Goal: Information Seeking & Learning: Learn about a topic

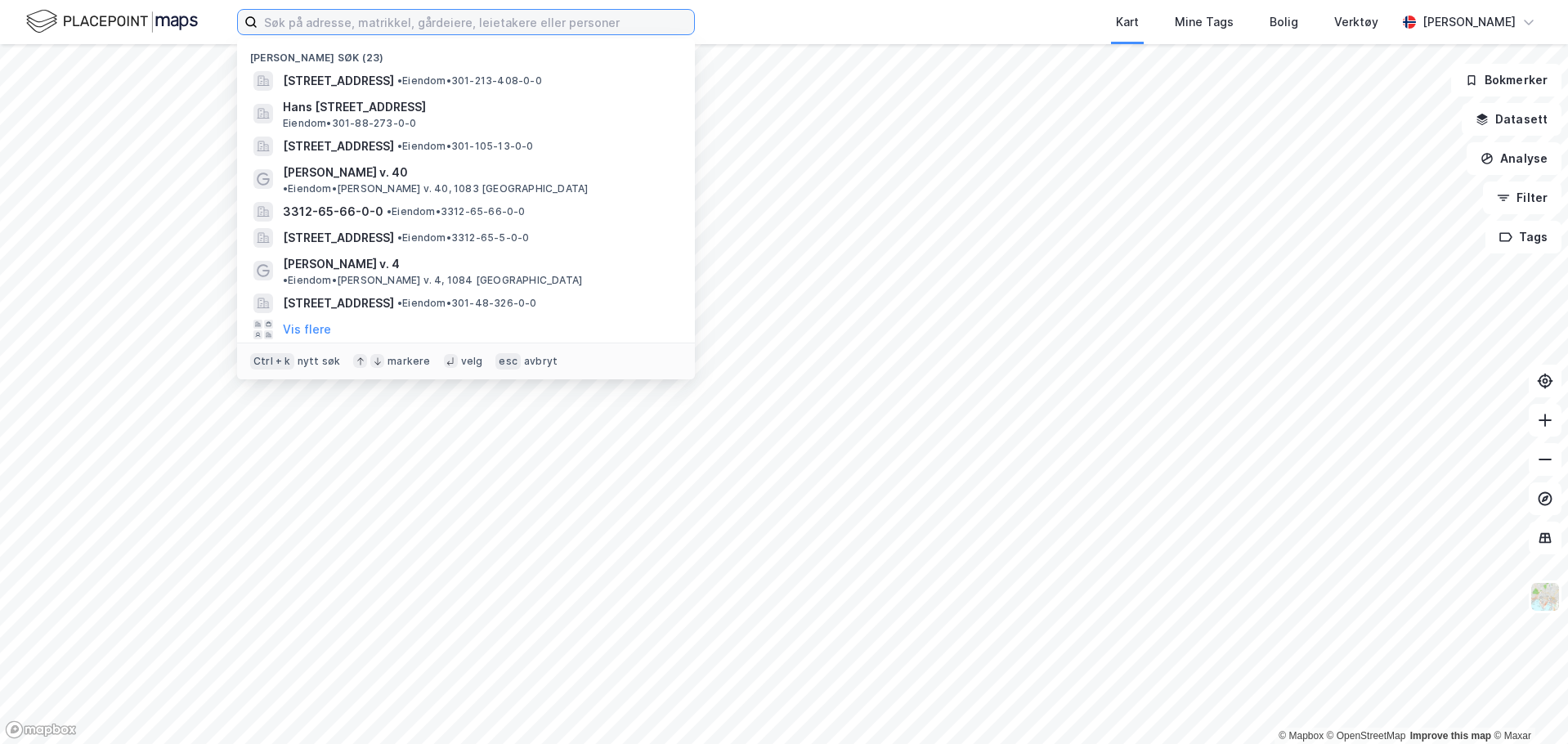
click at [497, 25] on input at bounding box center [476, 22] width 437 height 25
paste input "vestlisvingen 196"
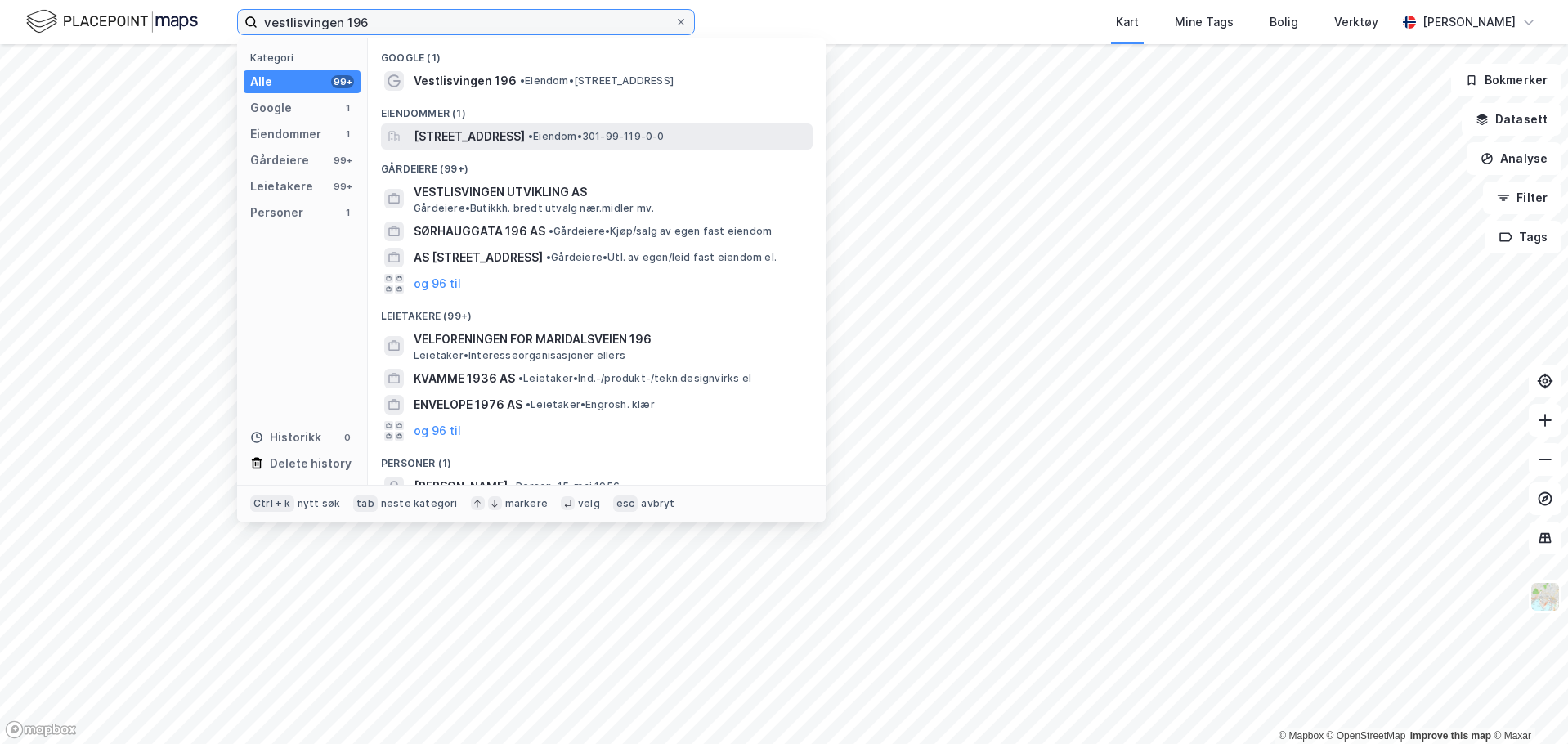
type input "vestlisvingen 196"
click at [525, 127] on span "[STREET_ADDRESS]" at bounding box center [469, 136] width 111 height 19
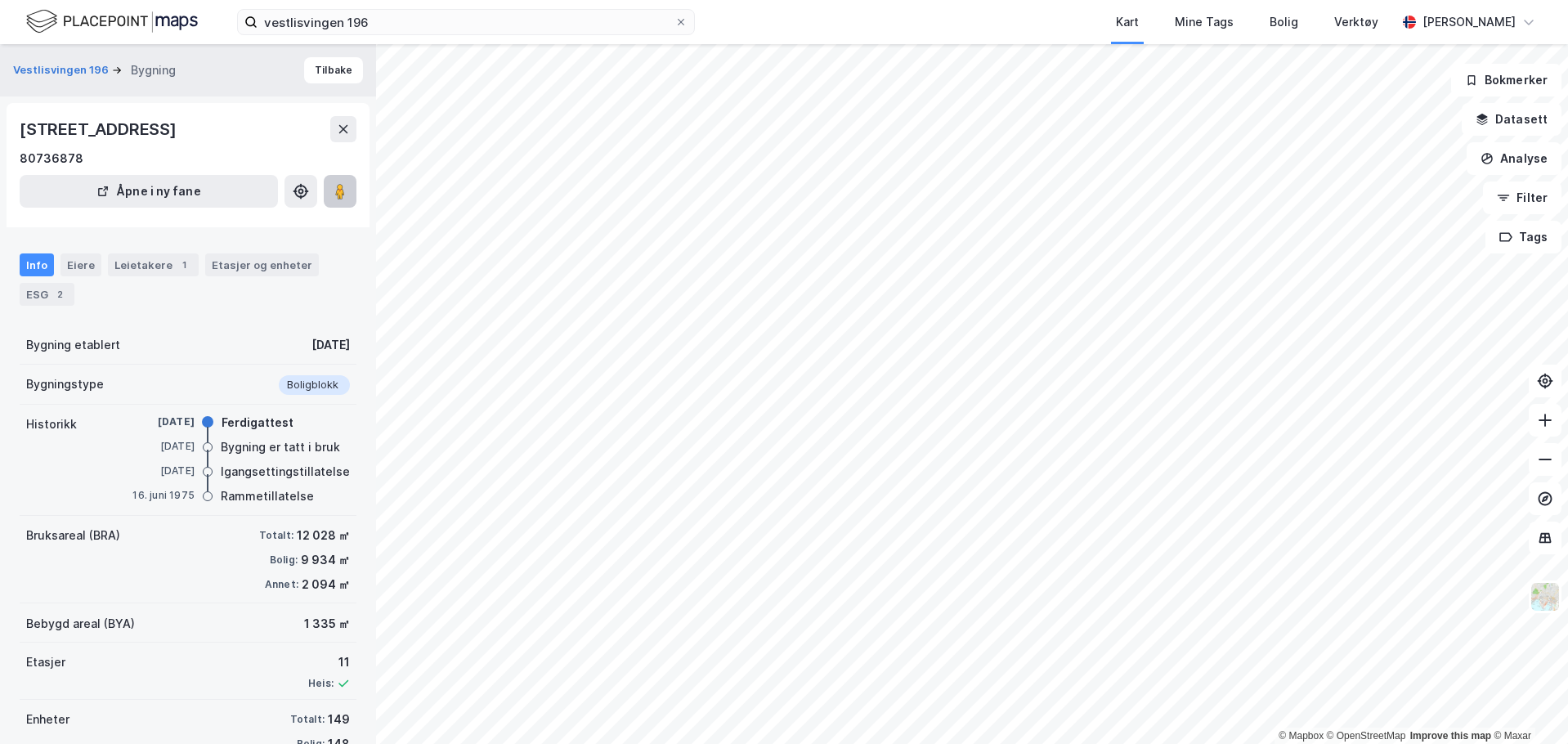
click at [337, 177] on button at bounding box center [340, 191] width 32 height 32
drag, startPoint x: 73, startPoint y: 272, endPoint x: 154, endPoint y: 267, distance: 81.2
click at [73, 271] on div "Eiere" at bounding box center [81, 265] width 41 height 23
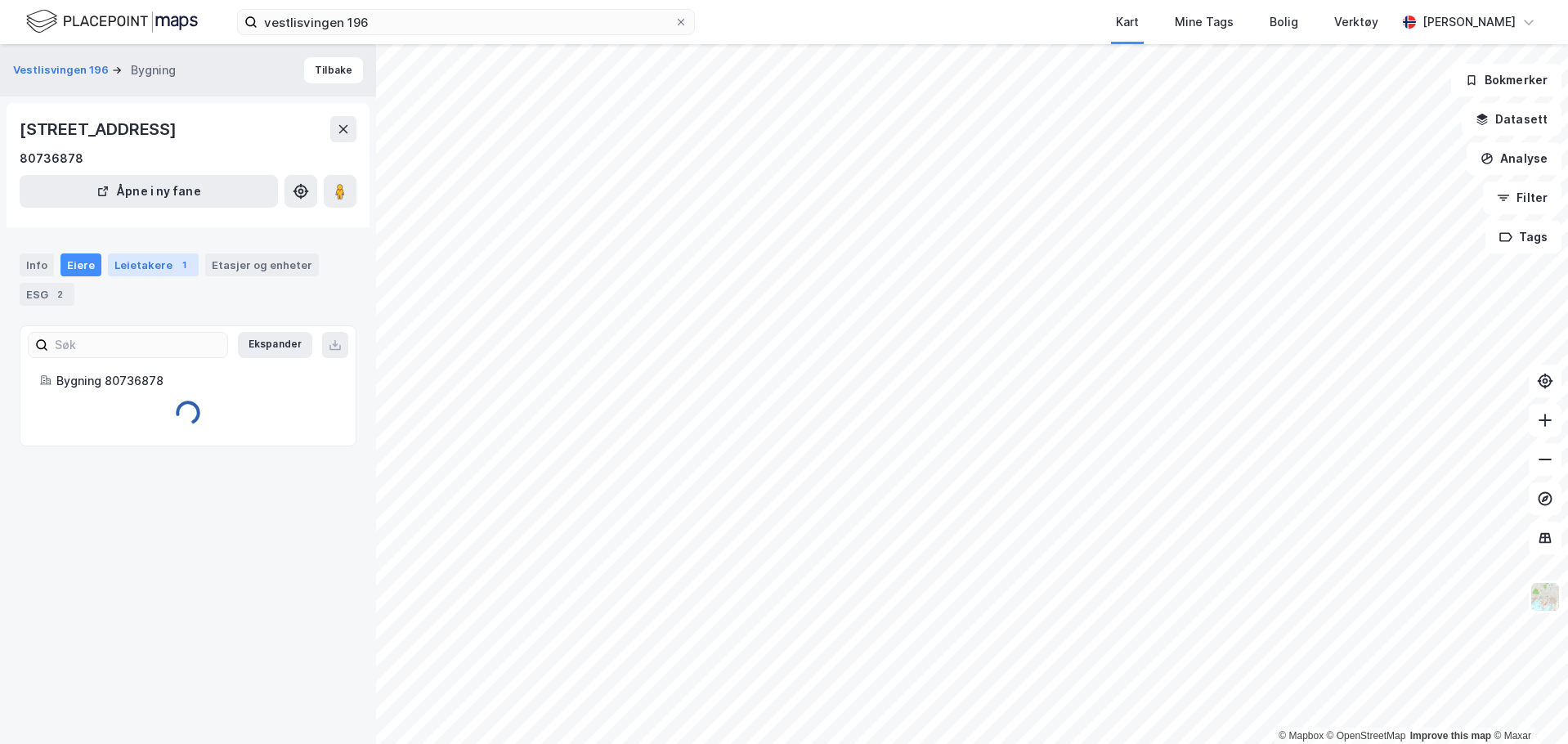
click at [158, 267] on div "Leietakere 1" at bounding box center [154, 265] width 91 height 23
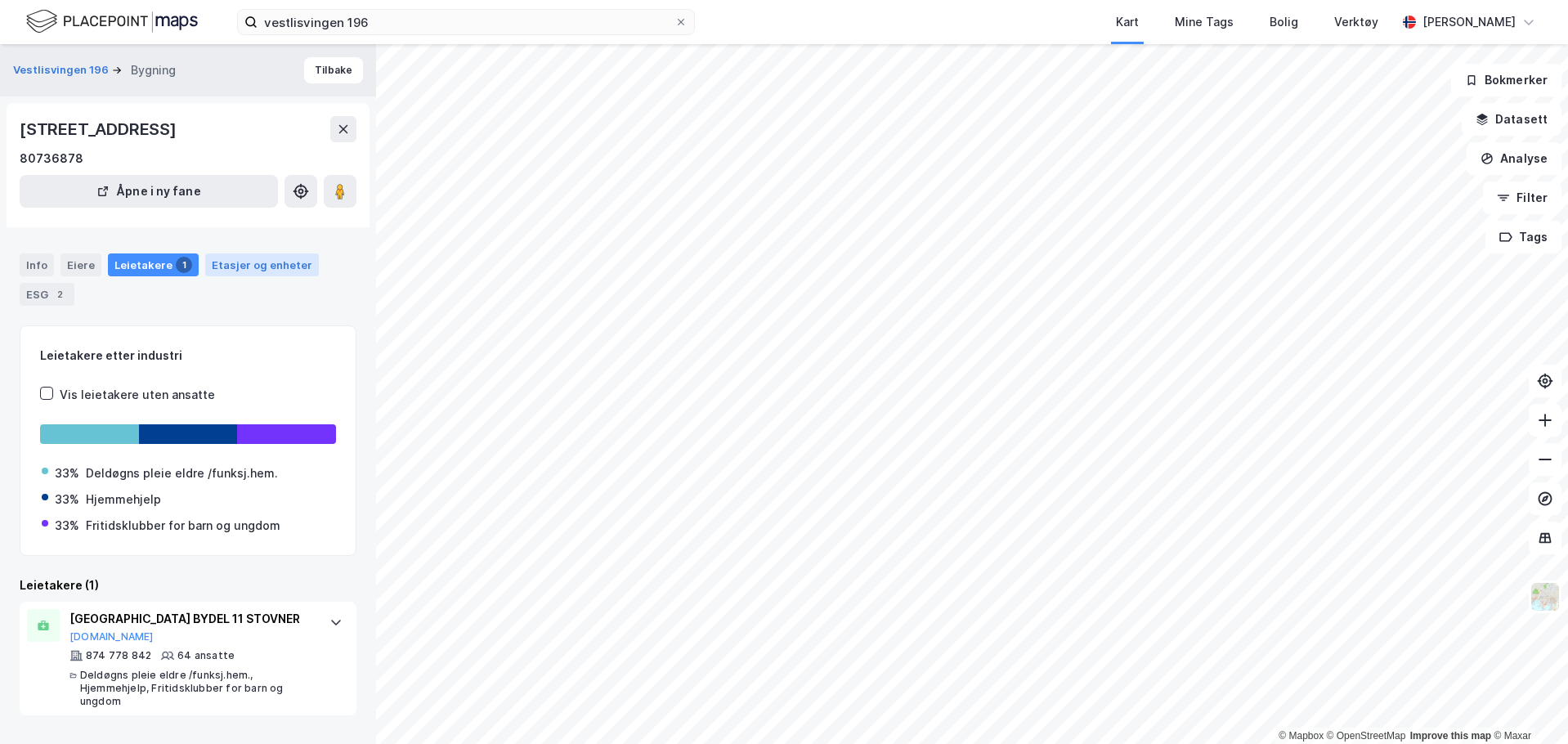
click at [233, 265] on div "Etasjer og enheter" at bounding box center [262, 265] width 101 height 15
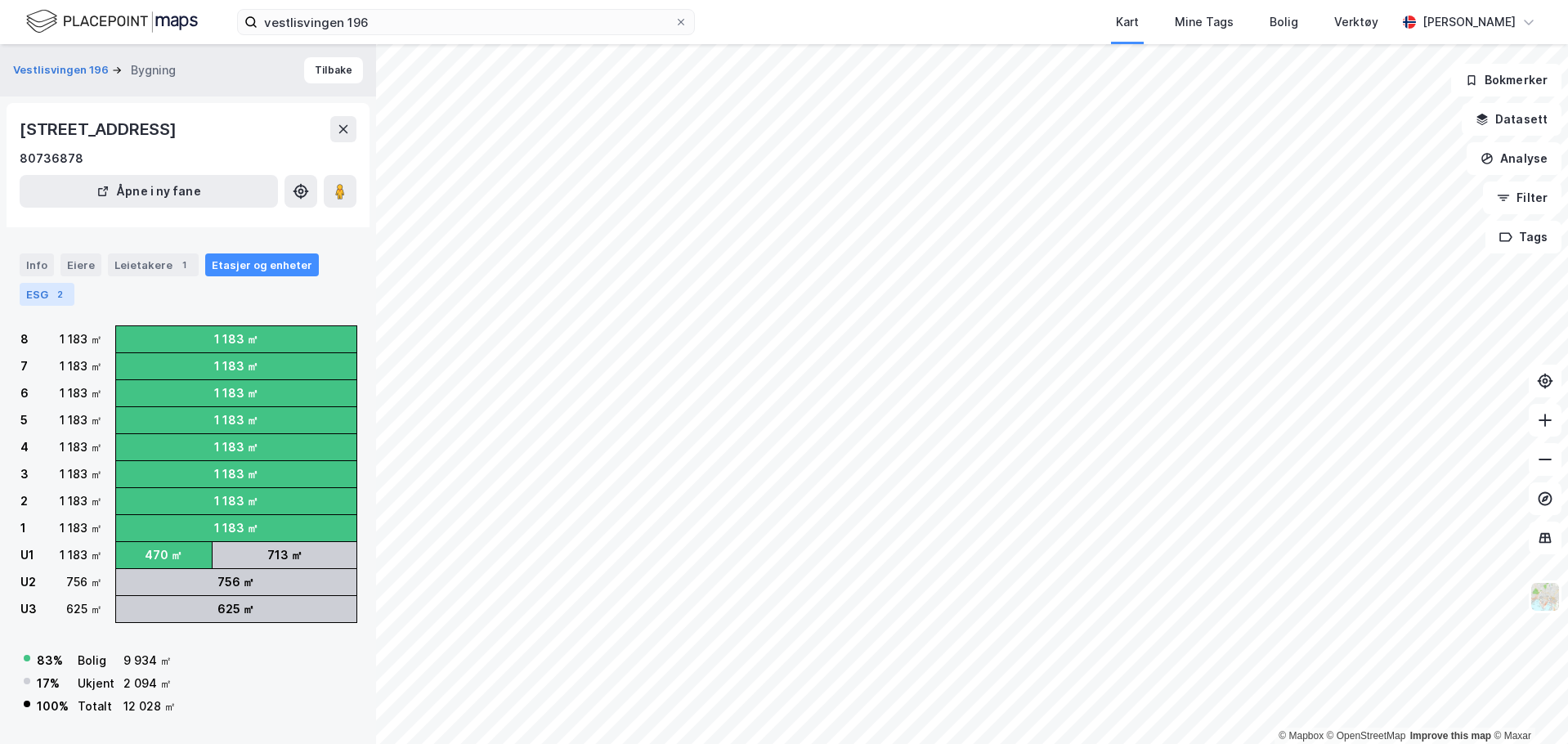
click at [39, 297] on div "ESG 2" at bounding box center [46, 294] width 55 height 23
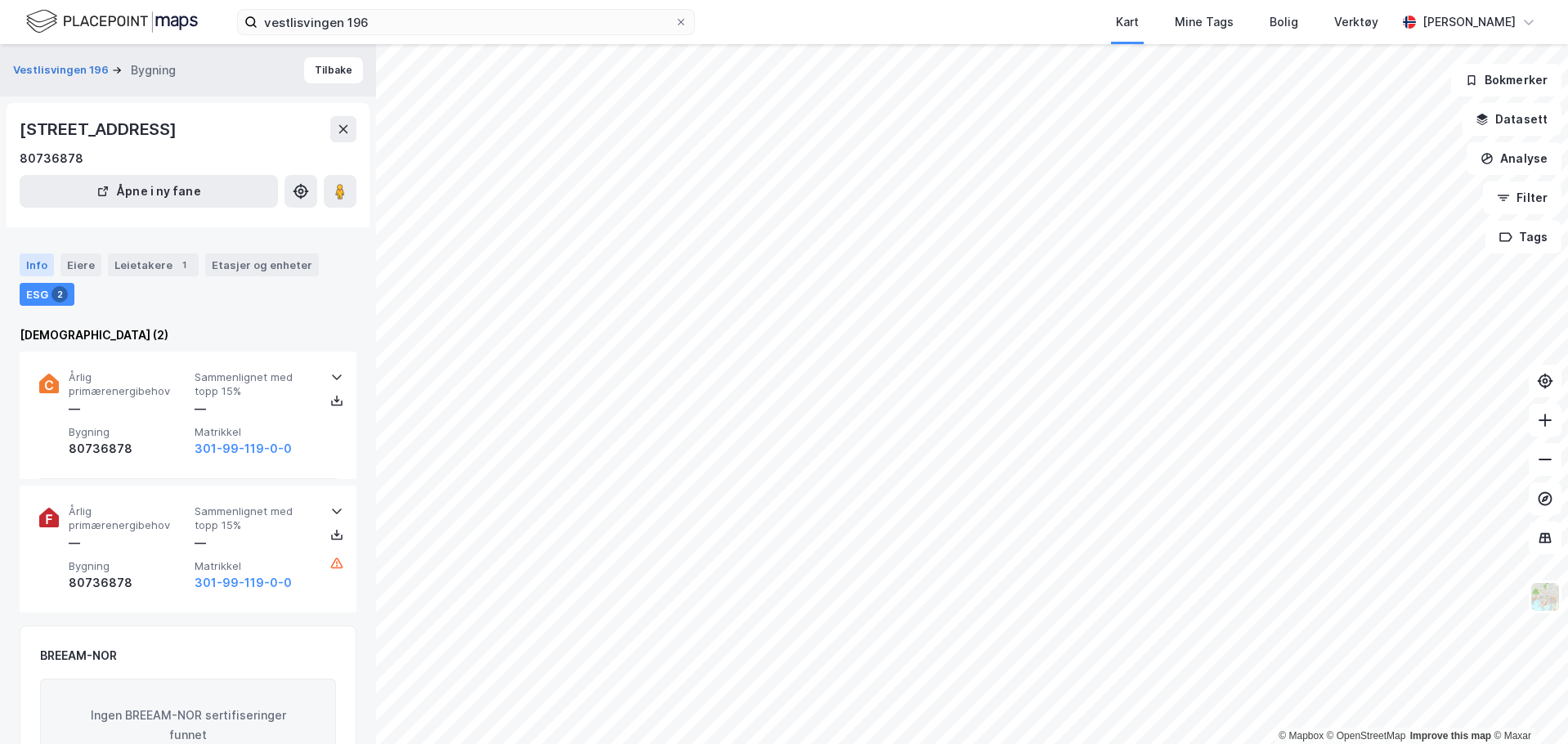
click at [35, 268] on div "Info" at bounding box center [36, 265] width 34 height 23
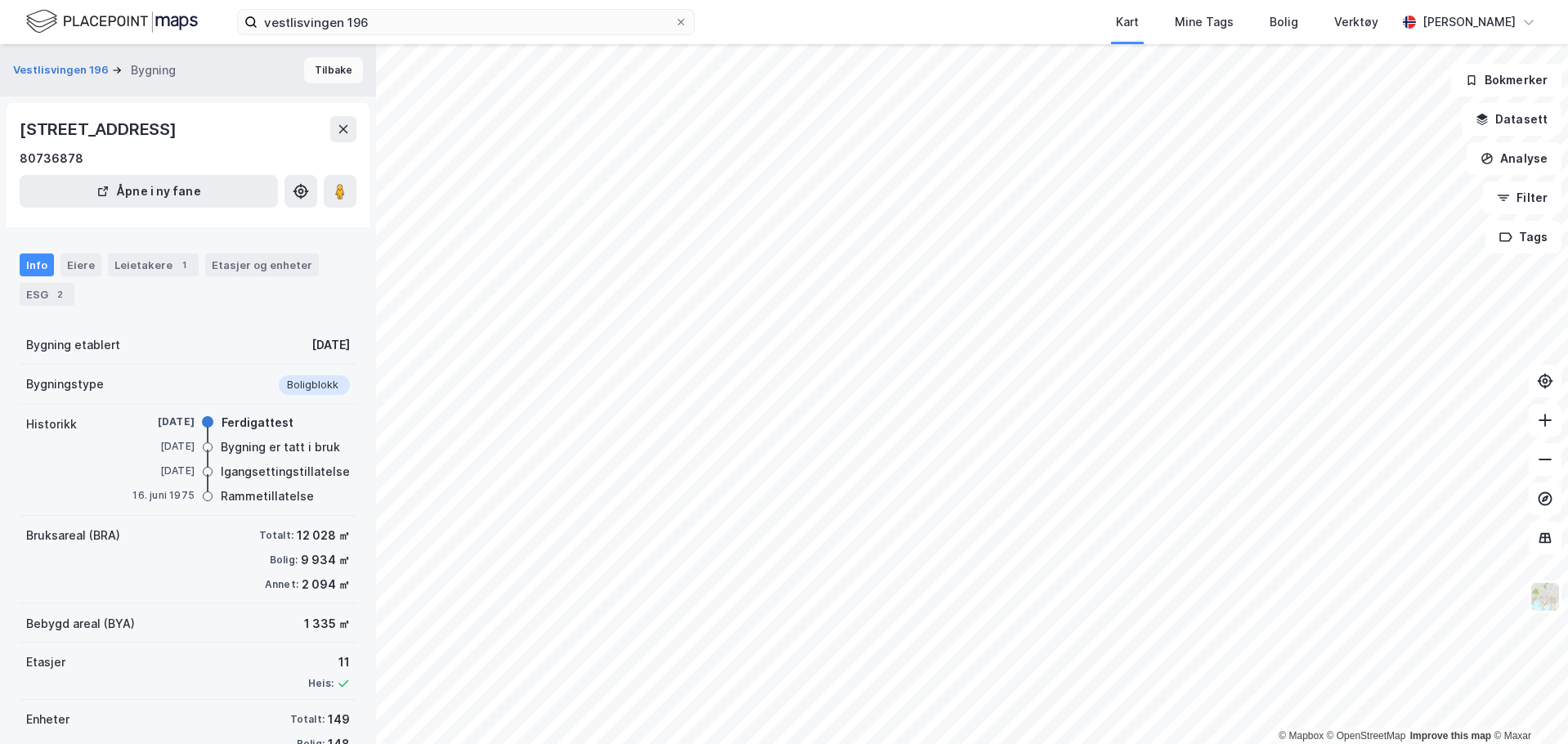
click at [325, 77] on button "Tilbake" at bounding box center [334, 70] width 59 height 26
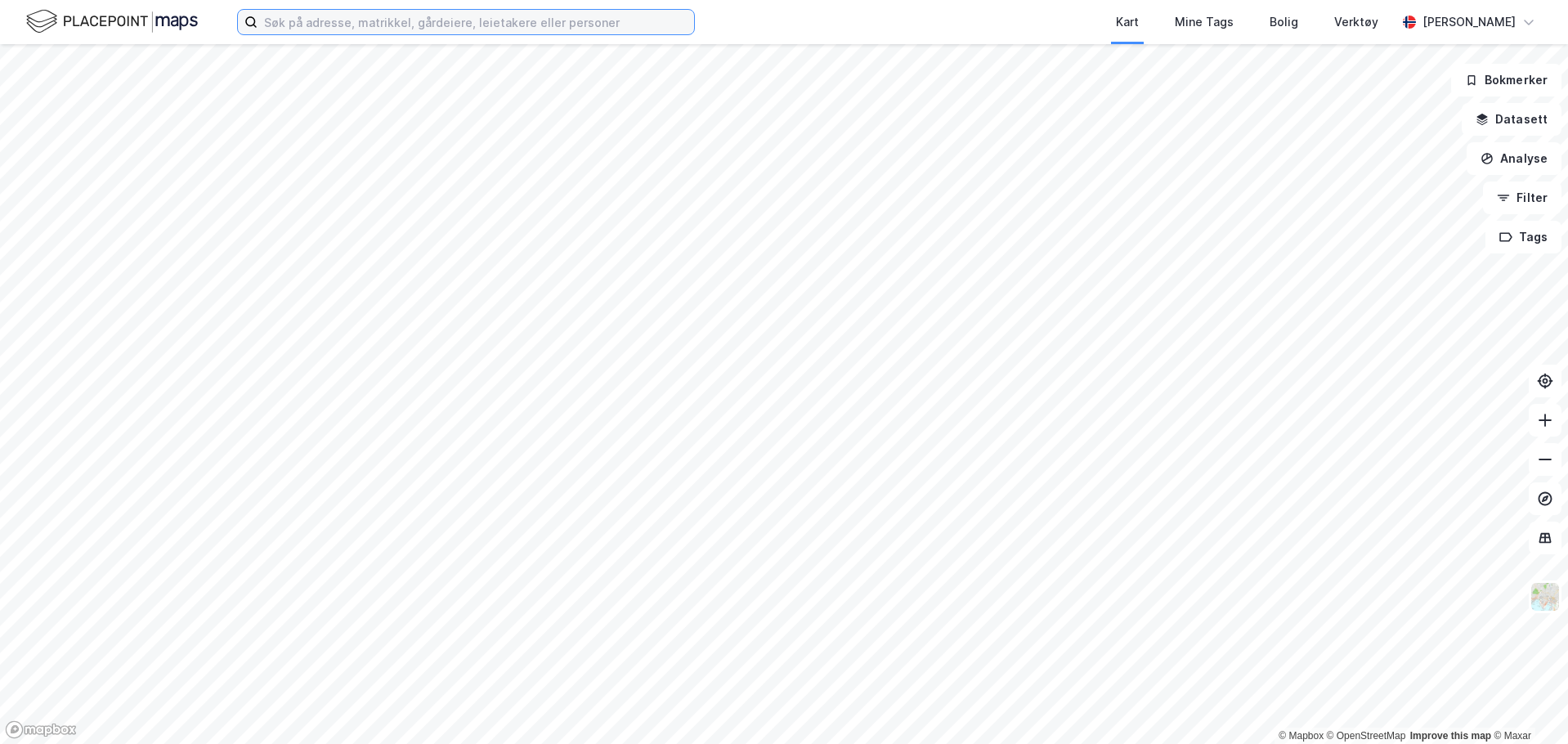
click at [639, 19] on input at bounding box center [476, 22] width 437 height 25
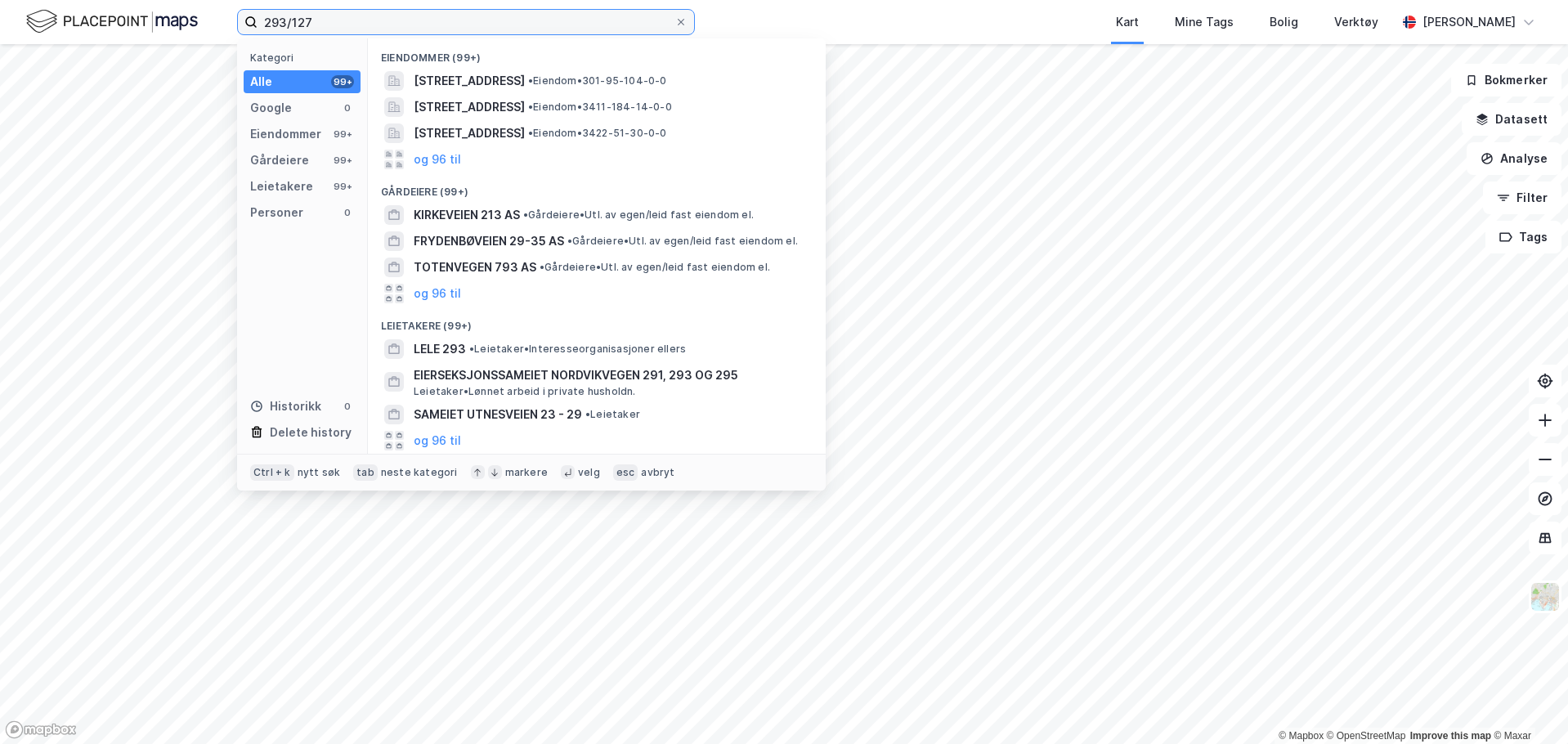
type input "293/127"
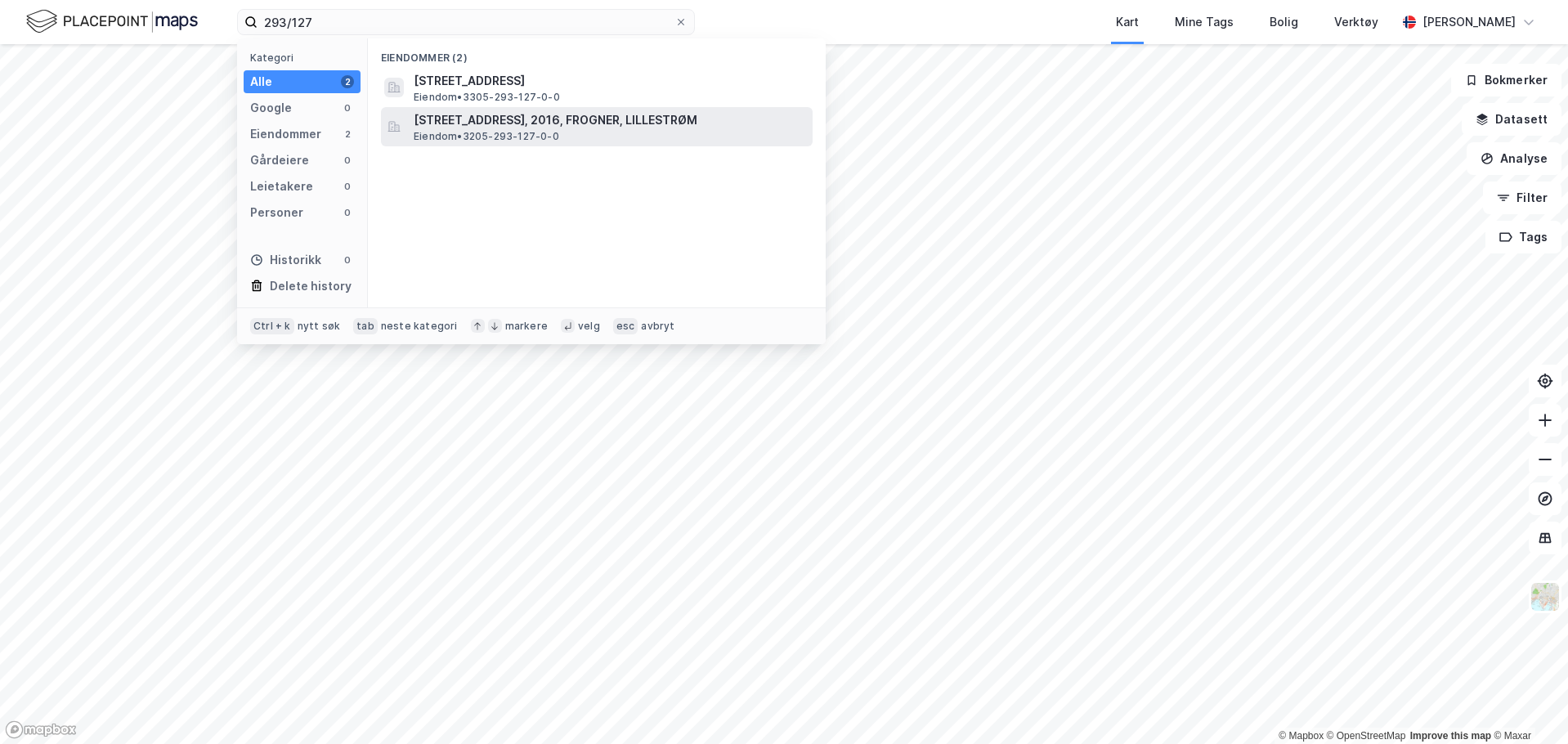
click at [598, 122] on span "Lindebergveien 1, 2016, FROGNER, LILLESTRØM" at bounding box center [610, 119] width 392 height 19
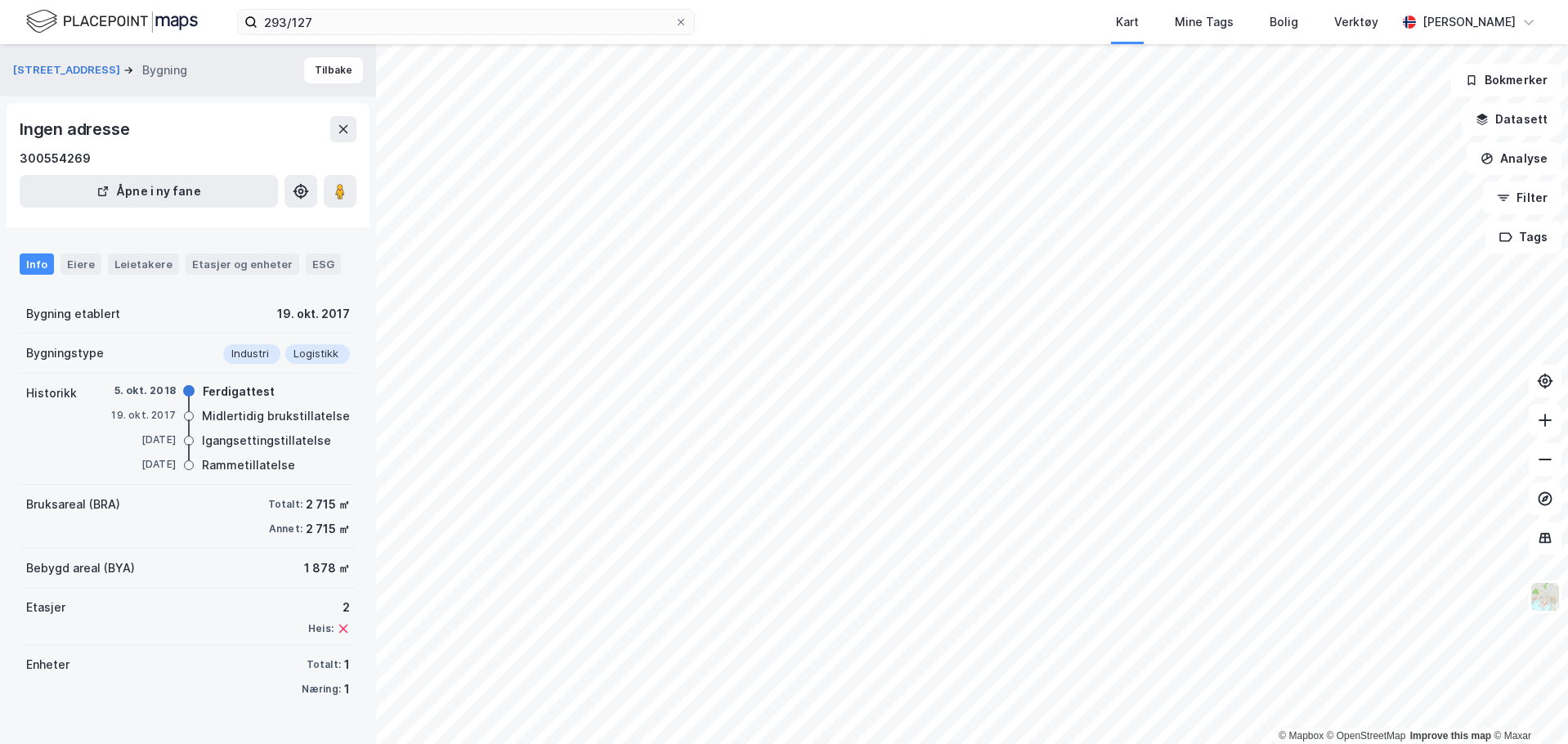
click at [358, 66] on div "Lindebergveien 1 Bygning Tilbake" at bounding box center [188, 70] width 376 height 53
click at [340, 71] on button "Tilbake" at bounding box center [334, 70] width 59 height 26
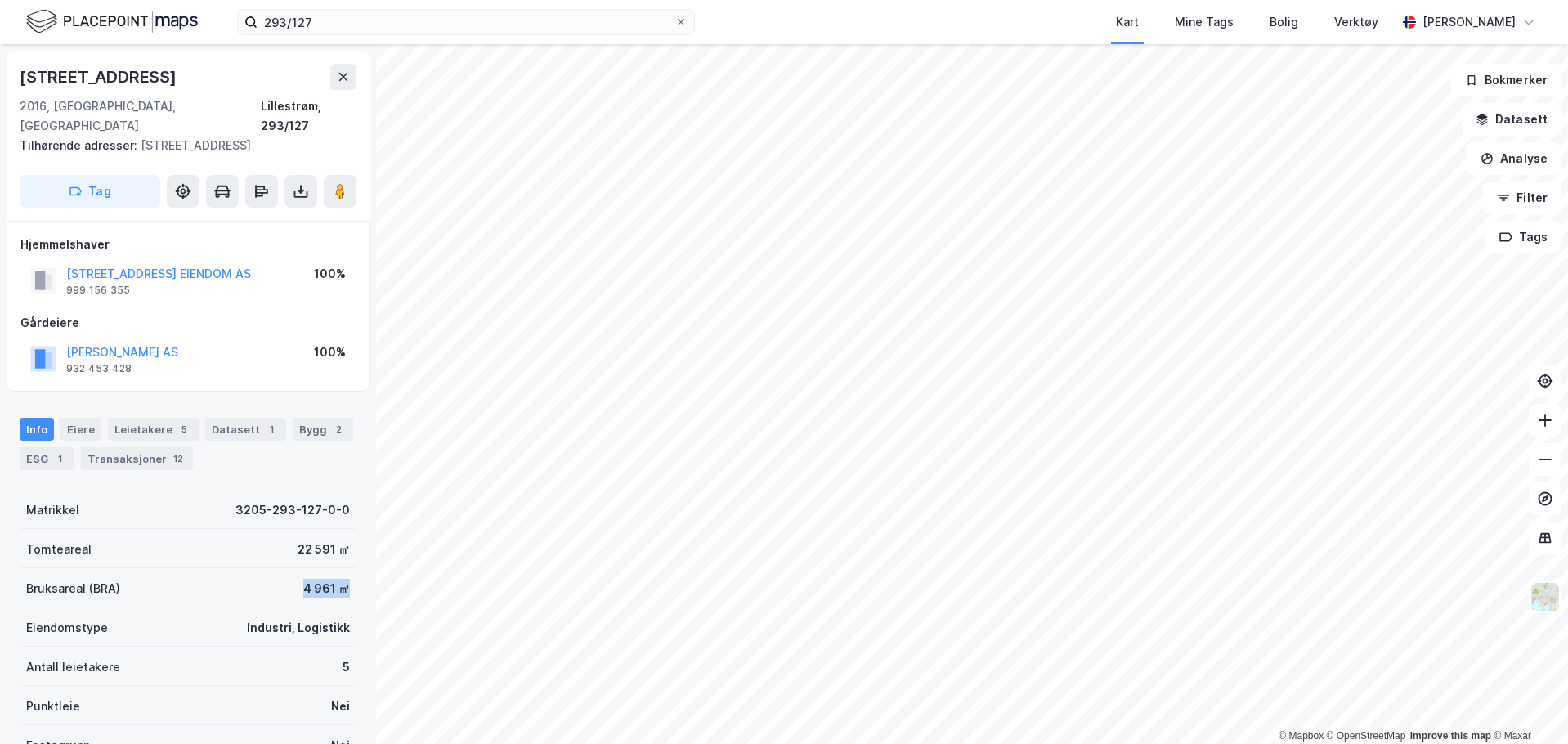
drag, startPoint x: 291, startPoint y: 564, endPoint x: 354, endPoint y: 564, distance: 63.0
click at [354, 564] on div "Lindebergveien 7 2016, Frogner, Akershus Lillestrøm, 293/127 Tilhørende adresse…" at bounding box center [188, 394] width 376 height 700
click at [274, 568] on div "Bruksareal (BRA) 4 961 ㎡" at bounding box center [188, 588] width 337 height 39
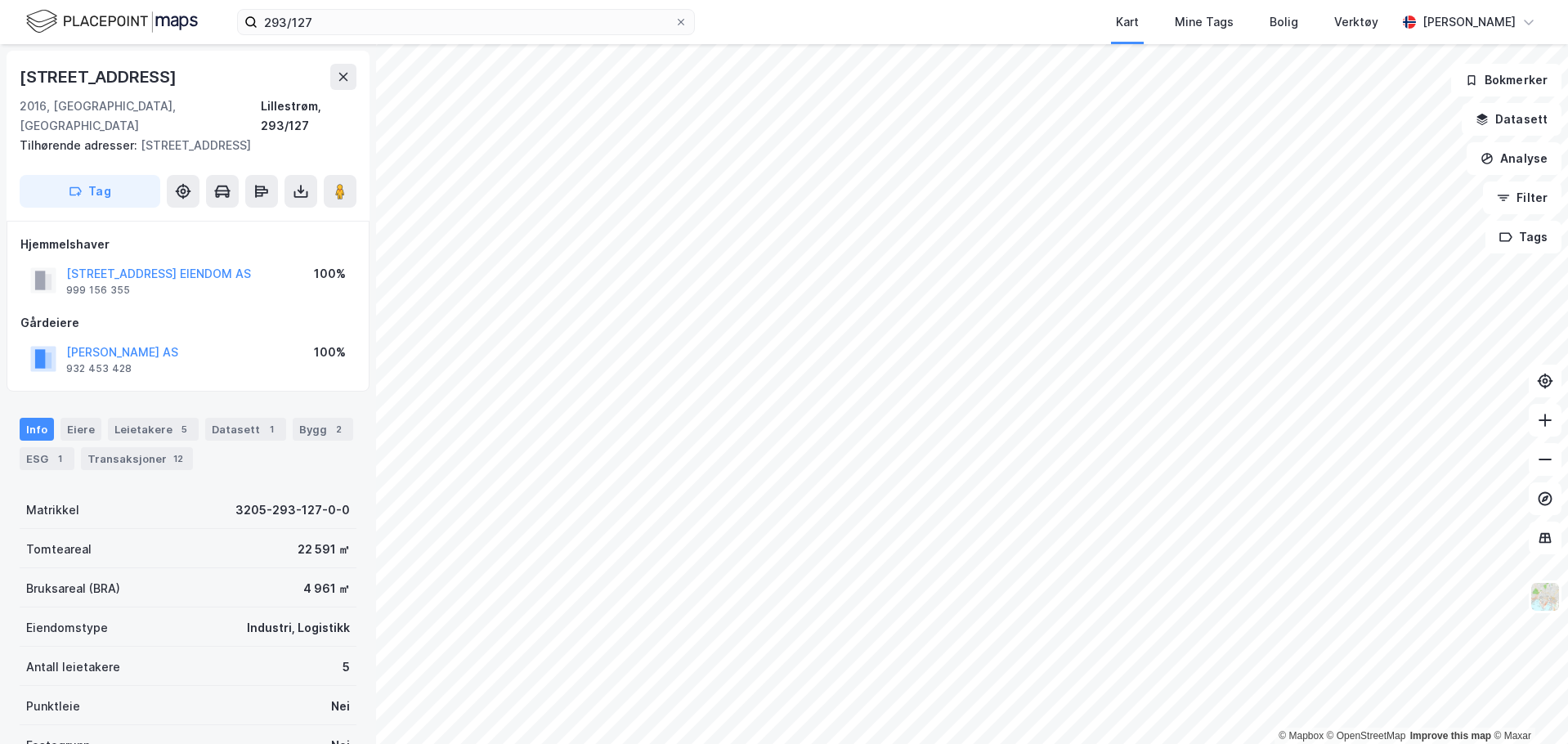
scroll to position [4, 0]
click at [330, 171] on button at bounding box center [340, 187] width 32 height 32
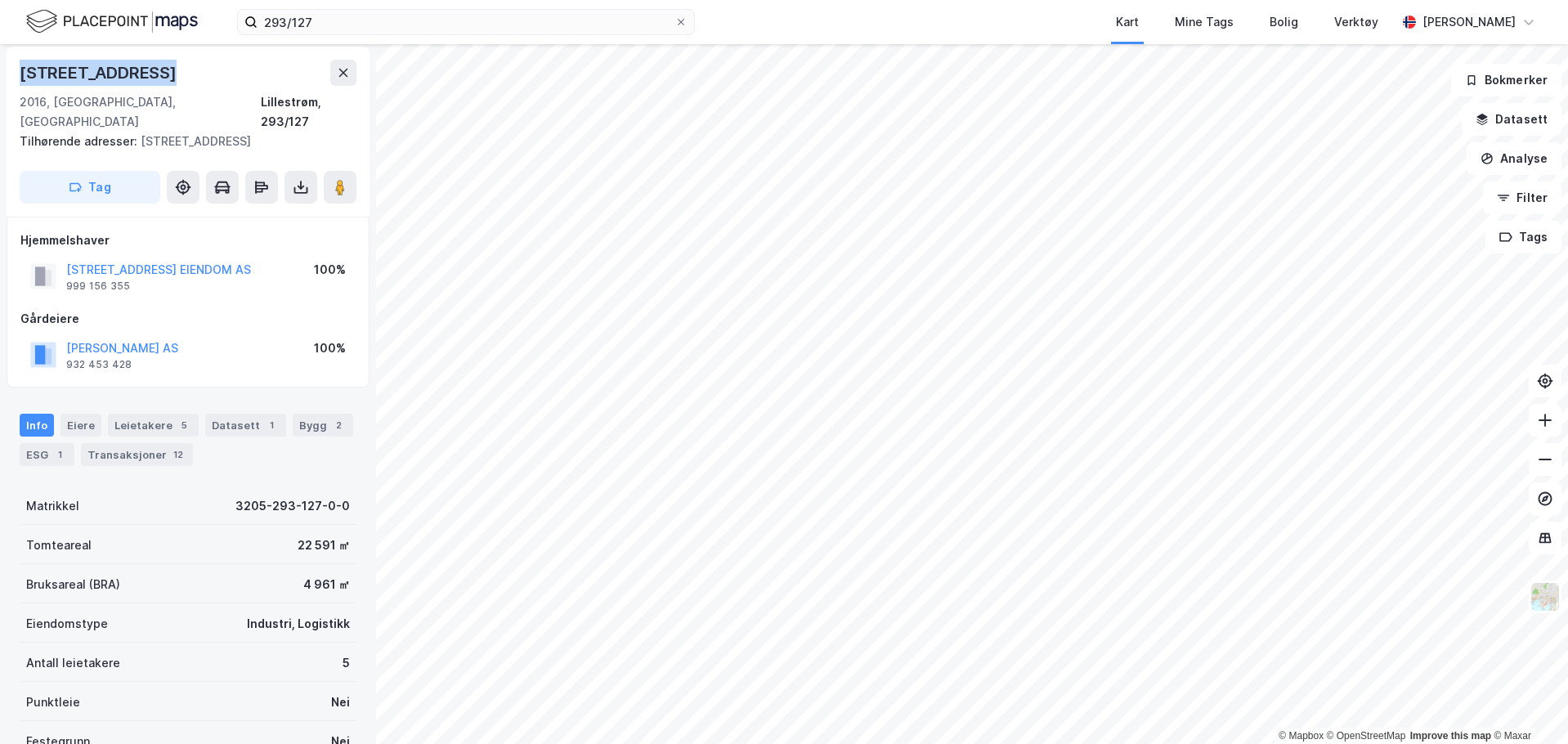
drag, startPoint x: 71, startPoint y: 72, endPoint x: 19, endPoint y: 79, distance: 52.5
click at [19, 79] on div "Lindebergveien 7 2016, Frogner, Akershus Lillestrøm, 293/127 Tilhørende adresse…" at bounding box center [188, 131] width 363 height 170
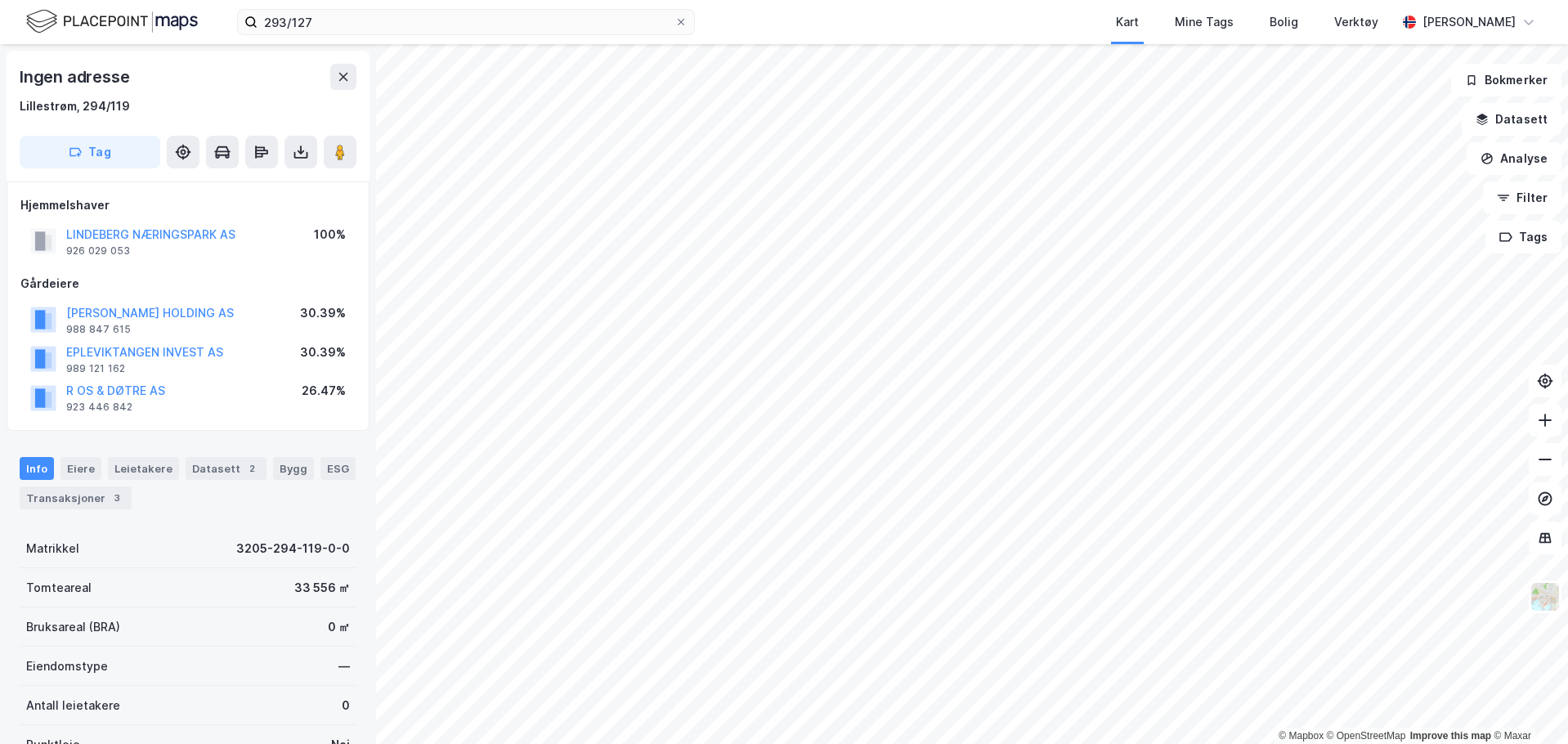
scroll to position [4, 0]
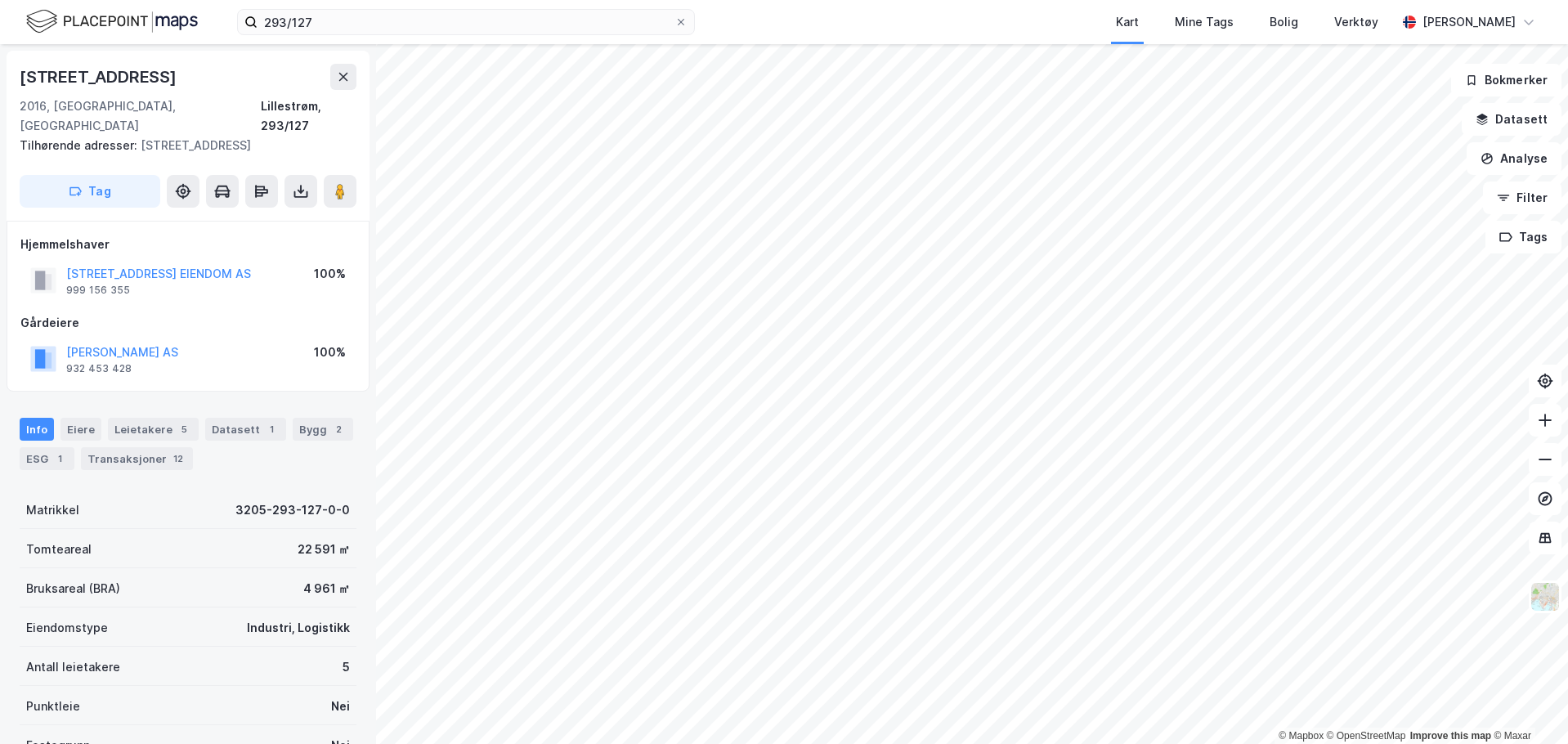
scroll to position [4, 0]
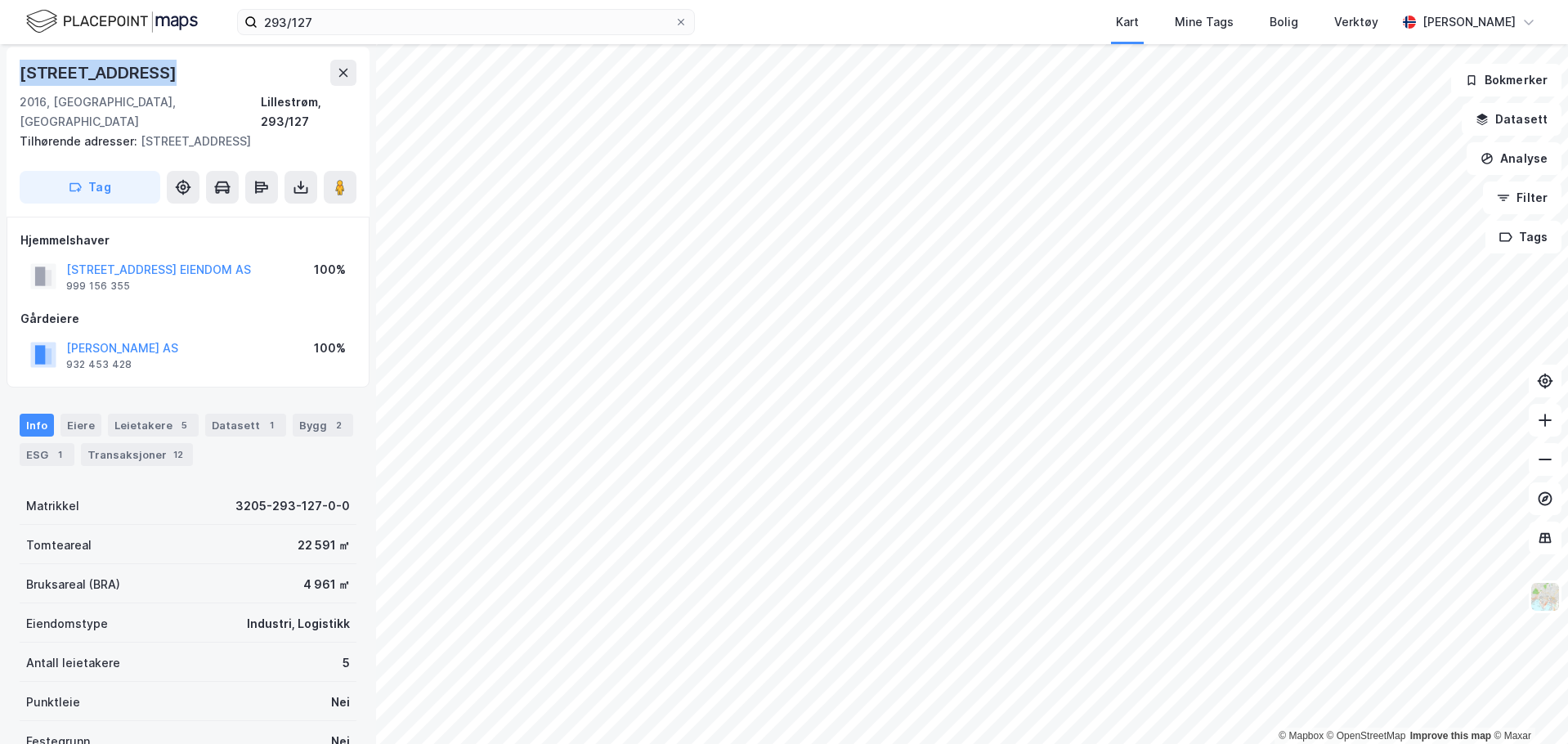
drag, startPoint x: 141, startPoint y: 67, endPoint x: 19, endPoint y: 61, distance: 122.1
click at [15, 66] on div "Lindebergveien 7 2016, Frogner, Akershus Lillestrøm, 293/127 Tilhørende adresse…" at bounding box center [188, 131] width 363 height 170
copy div "Lindebergveien 7"
click at [1098, 743] on html "293/127 Kart Mine Tags Bolig Verktøy Elsa Malaeva © Mapbox © OpenStreetMap Impr…" at bounding box center [784, 372] width 1568 height 744
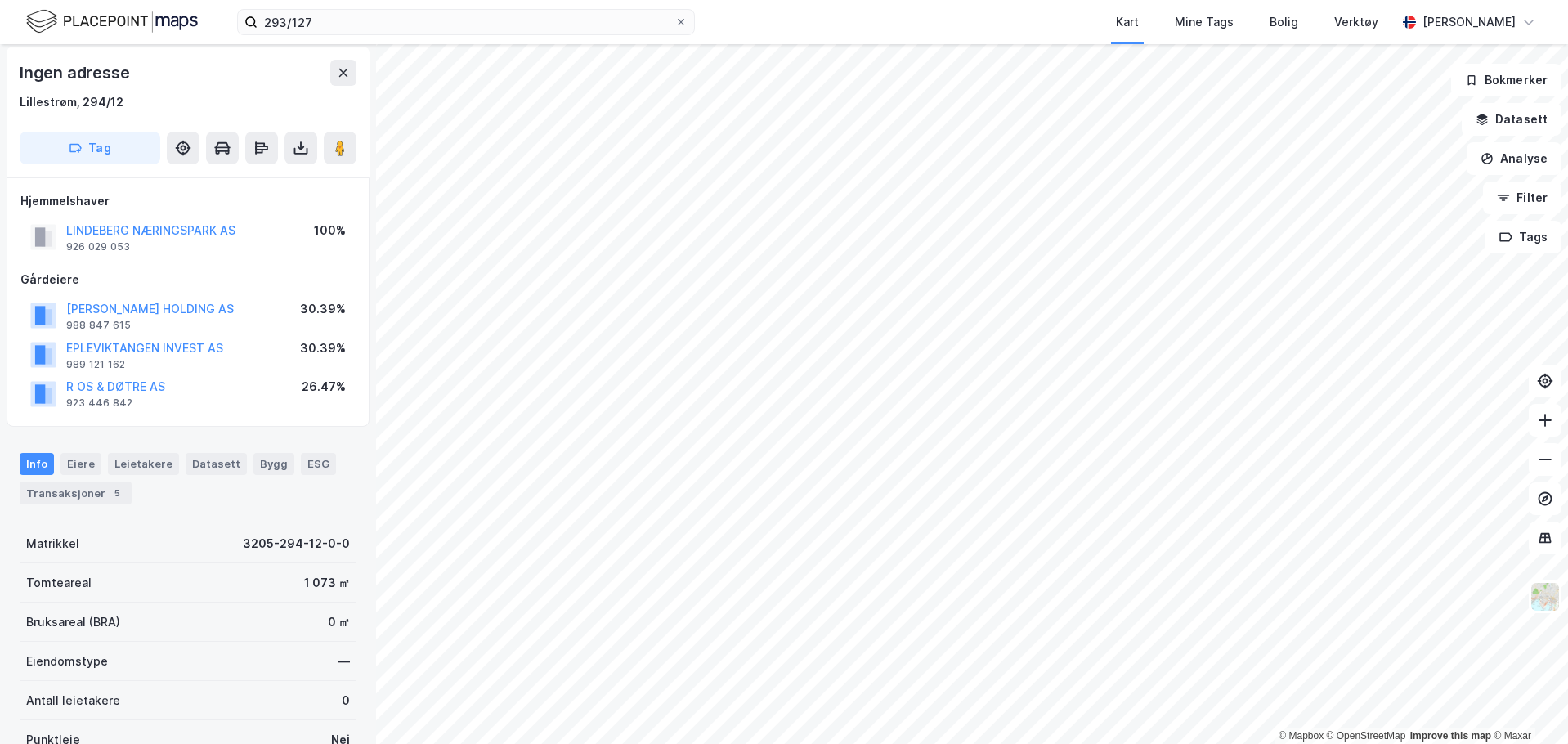
scroll to position [4, 0]
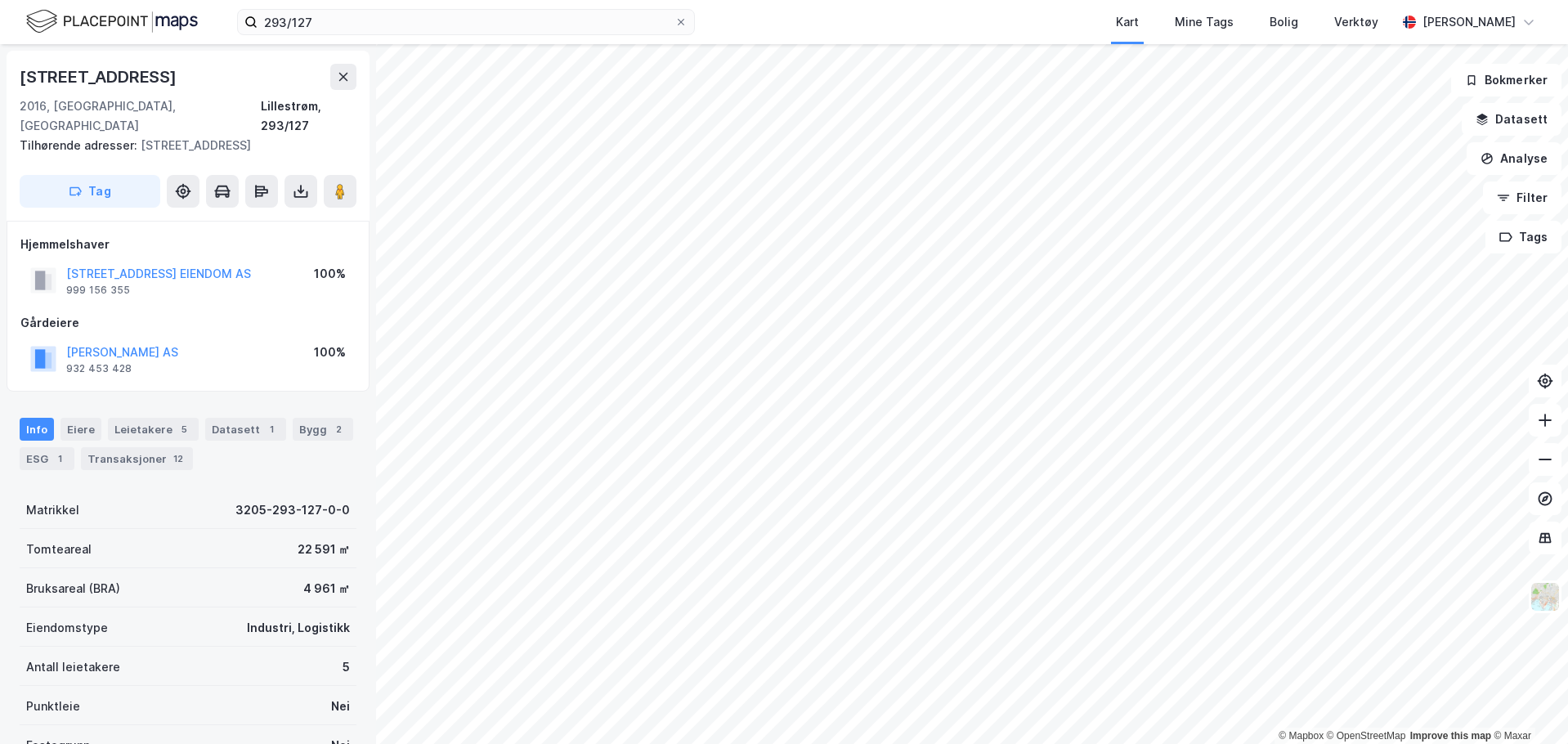
scroll to position [4, 0]
click at [244, 414] on div "Datasett 1" at bounding box center [245, 425] width 81 height 23
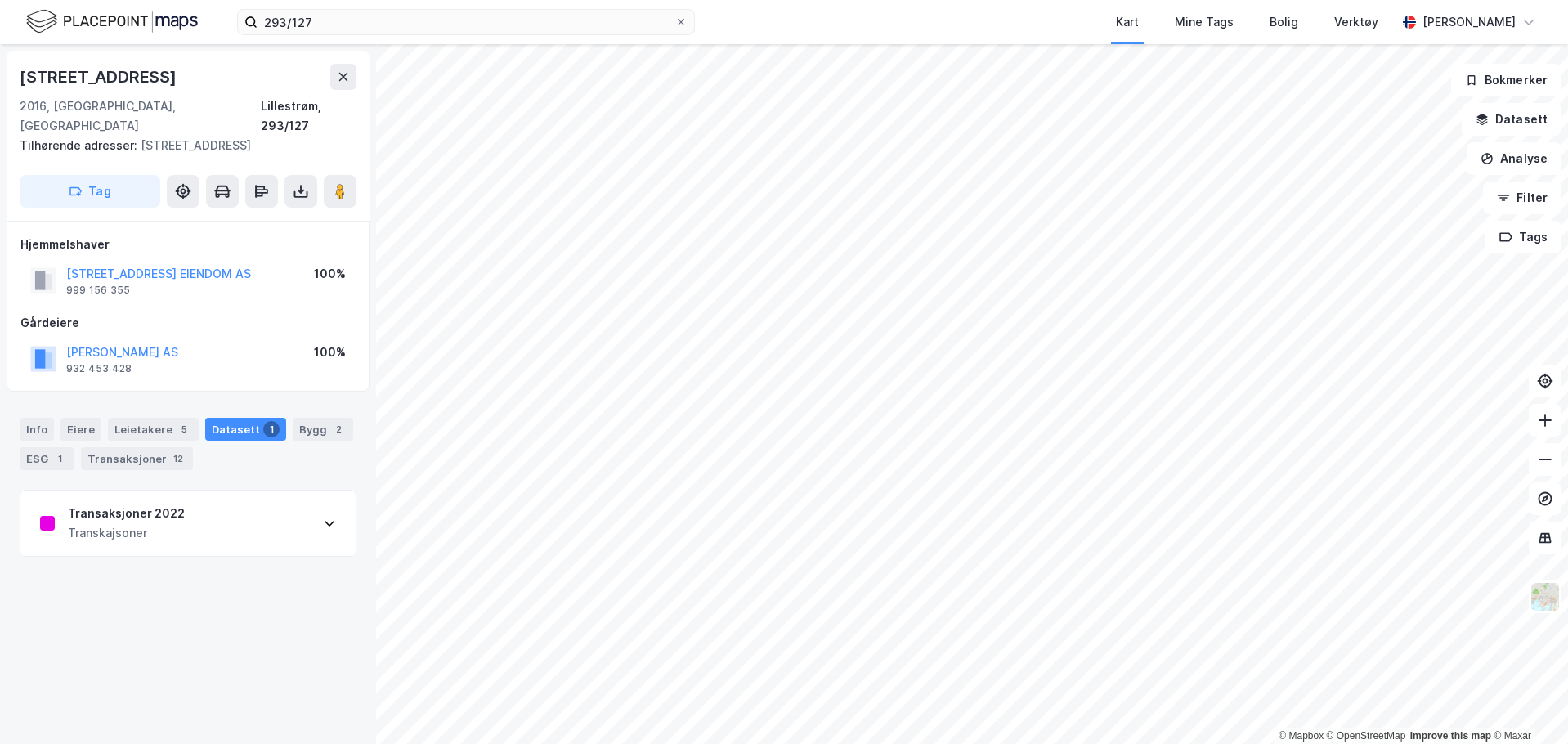
click at [325, 499] on div "Transaksjoner 2022 Transkajsoner" at bounding box center [188, 523] width 335 height 66
click at [307, 417] on div "Bygg 2" at bounding box center [322, 428] width 60 height 23
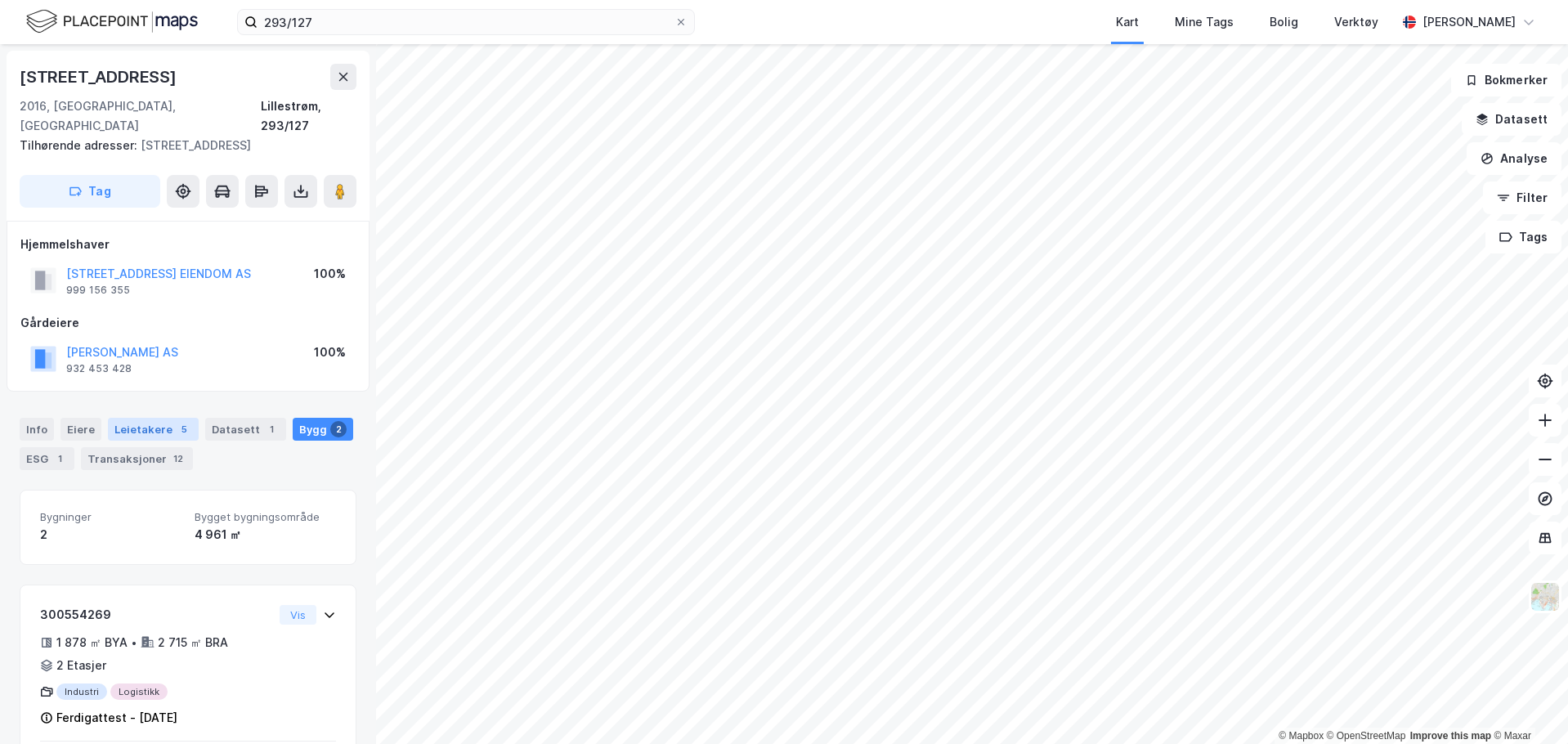
click at [177, 421] on div "5" at bounding box center [184, 429] width 17 height 17
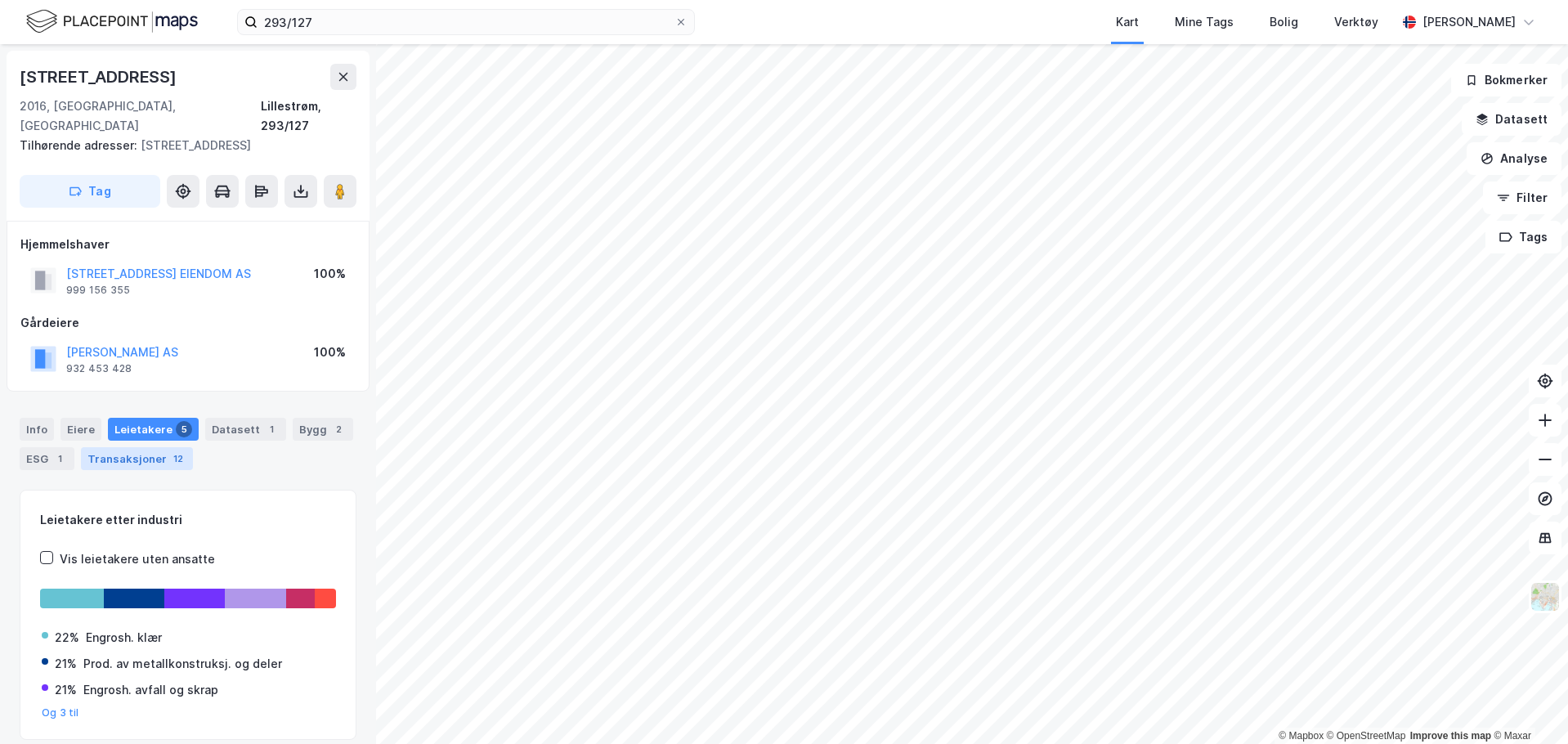
click at [126, 447] on div "Transaksjoner 12" at bounding box center [136, 458] width 112 height 23
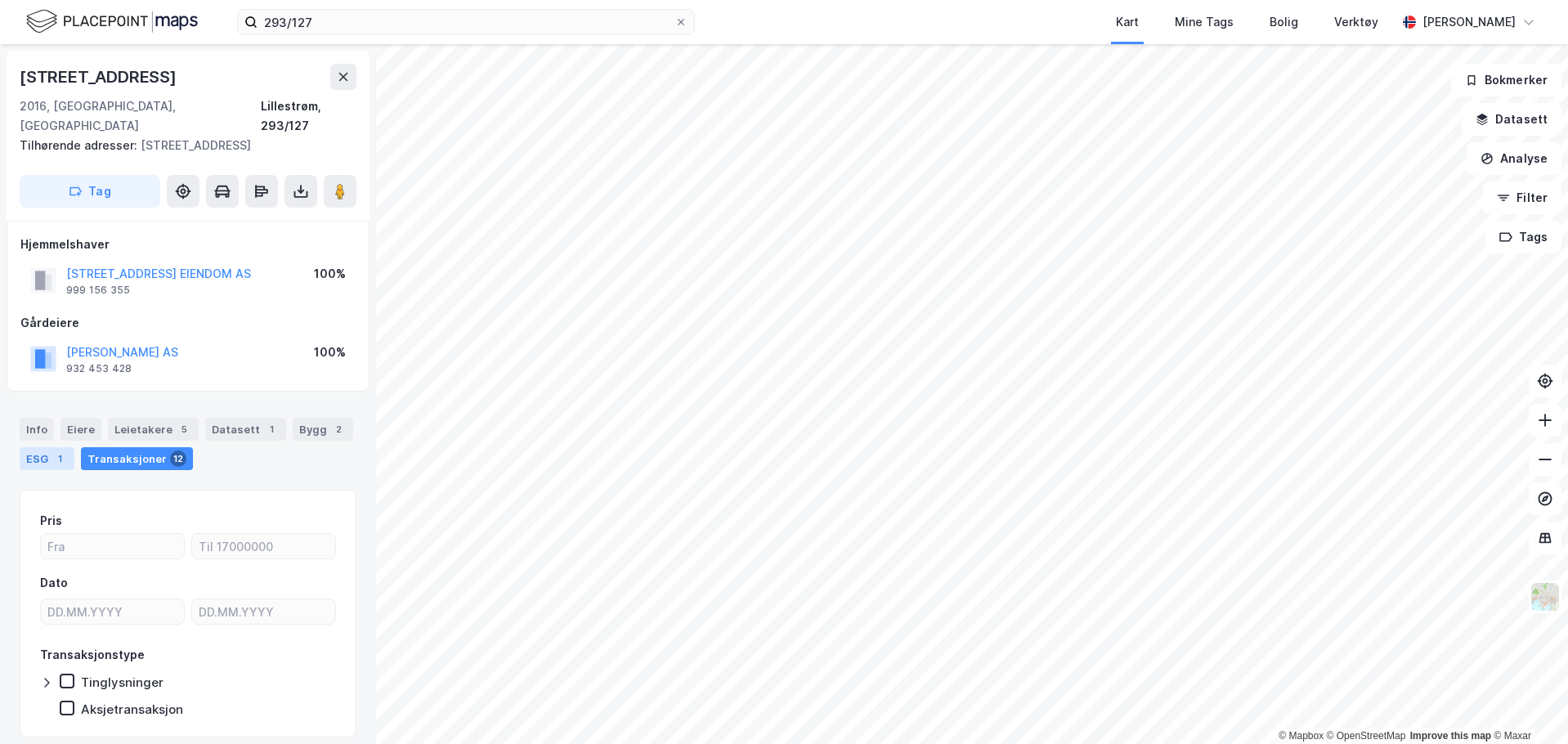
click at [37, 447] on div "ESG 1" at bounding box center [46, 458] width 55 height 23
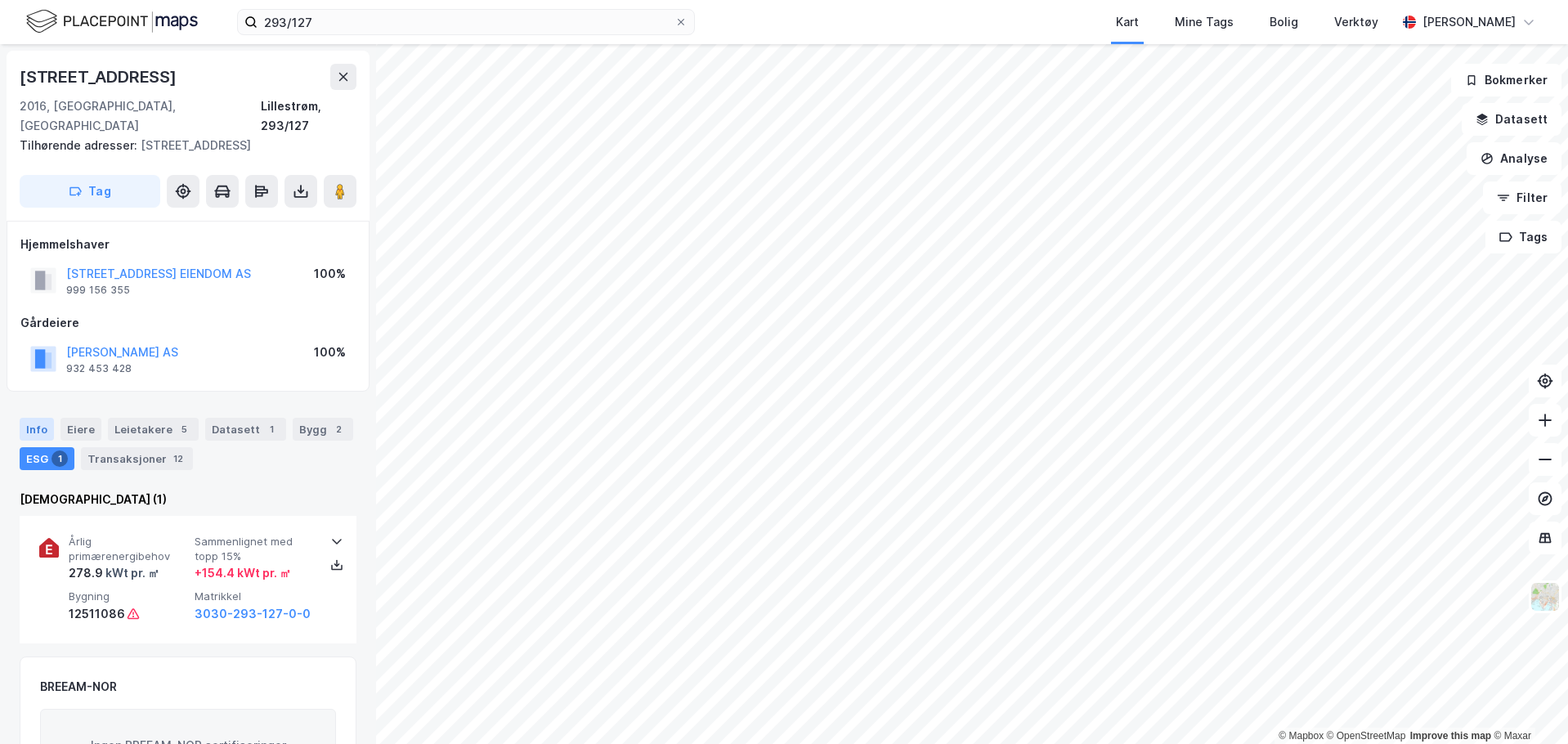
click at [42, 417] on div "Info" at bounding box center [36, 428] width 34 height 23
